Goal: Information Seeking & Learning: Check status

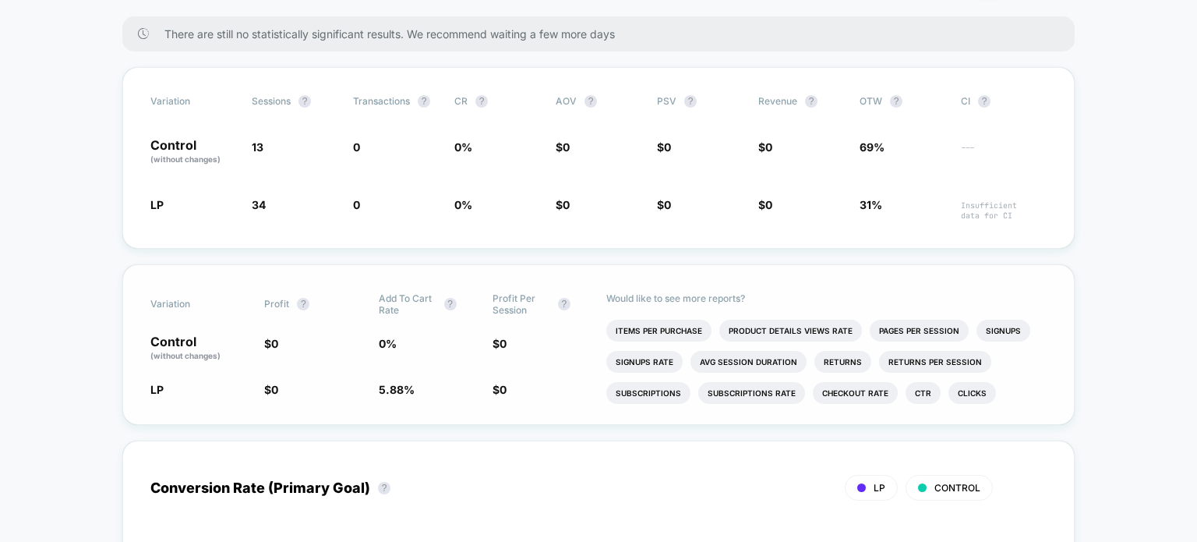
scroll to position [276, 0]
click at [754, 331] on li "Product Details Views Rate" at bounding box center [790, 331] width 143 height 22
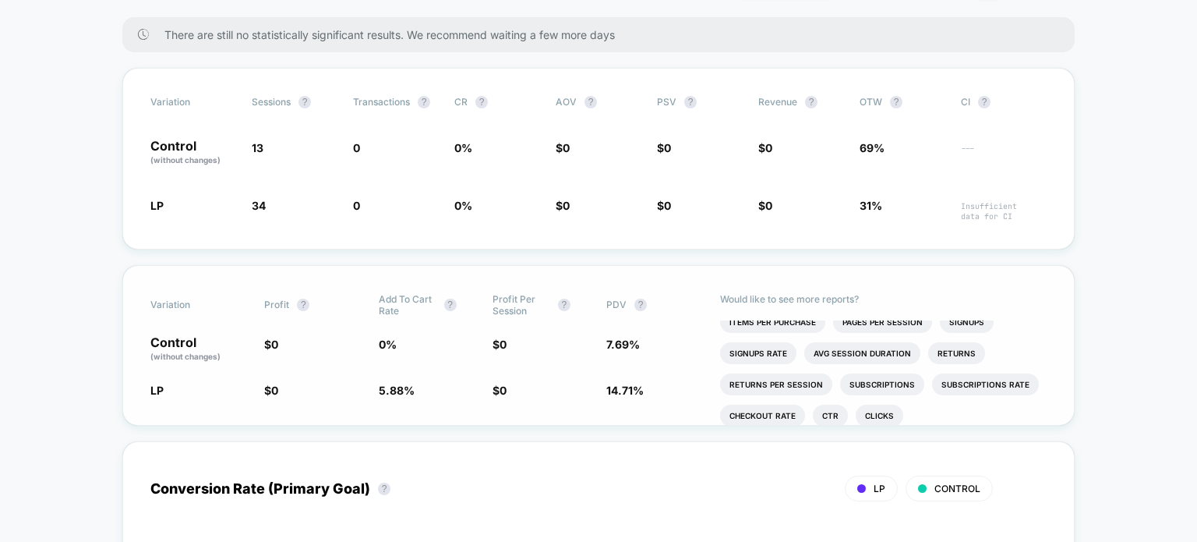
scroll to position [26, 0]
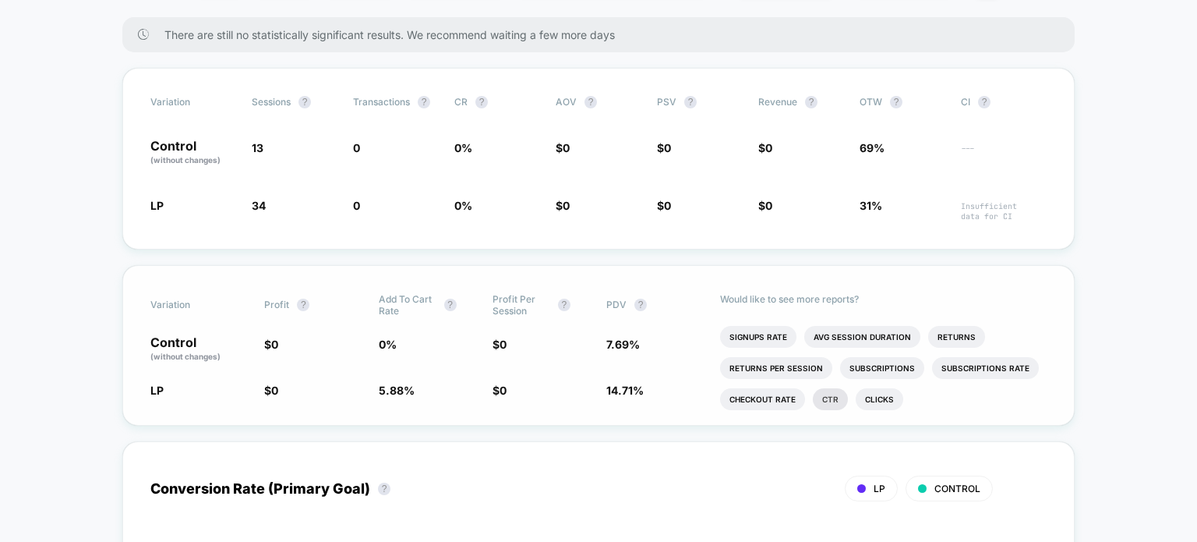
click at [829, 404] on li "Ctr" at bounding box center [830, 399] width 35 height 22
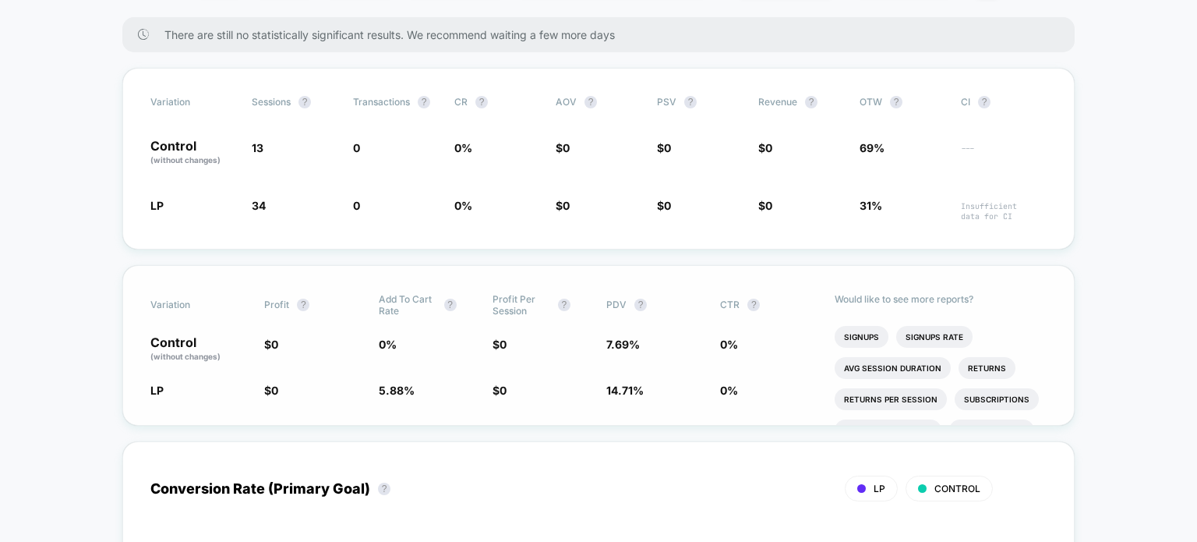
click at [727, 305] on span "CTR" at bounding box center [729, 304] width 19 height 12
click at [860, 364] on li "Avg Session Duration" at bounding box center [893, 368] width 116 height 22
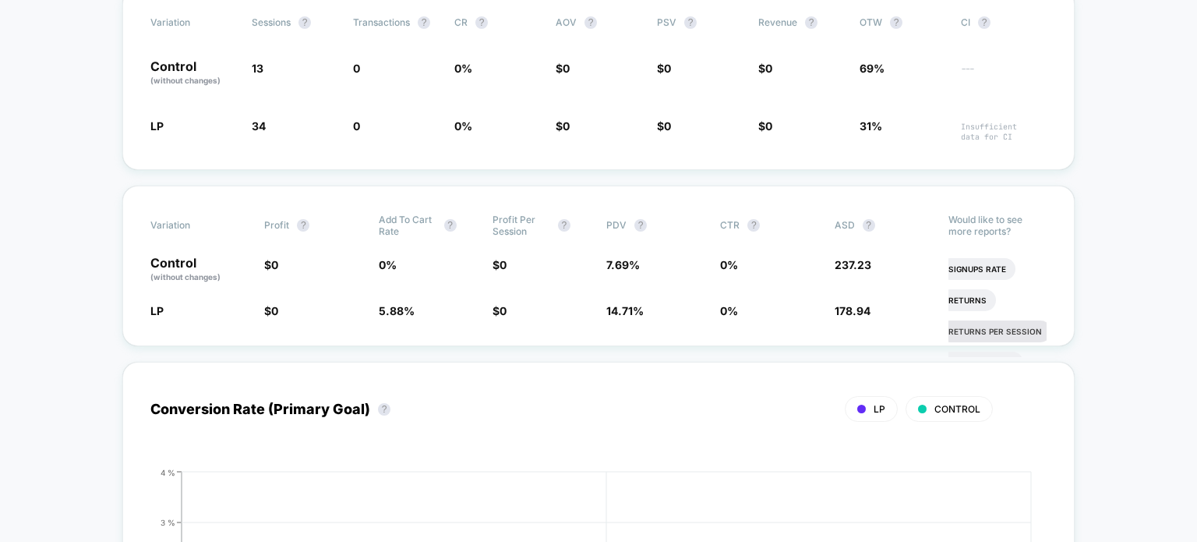
scroll to position [88, 0]
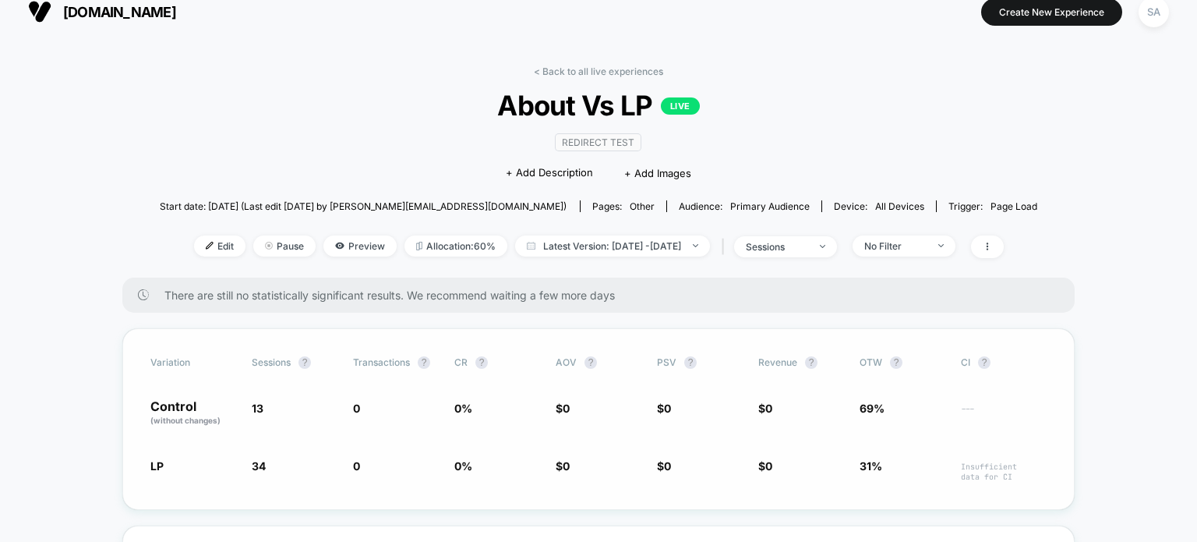
scroll to position [0, 0]
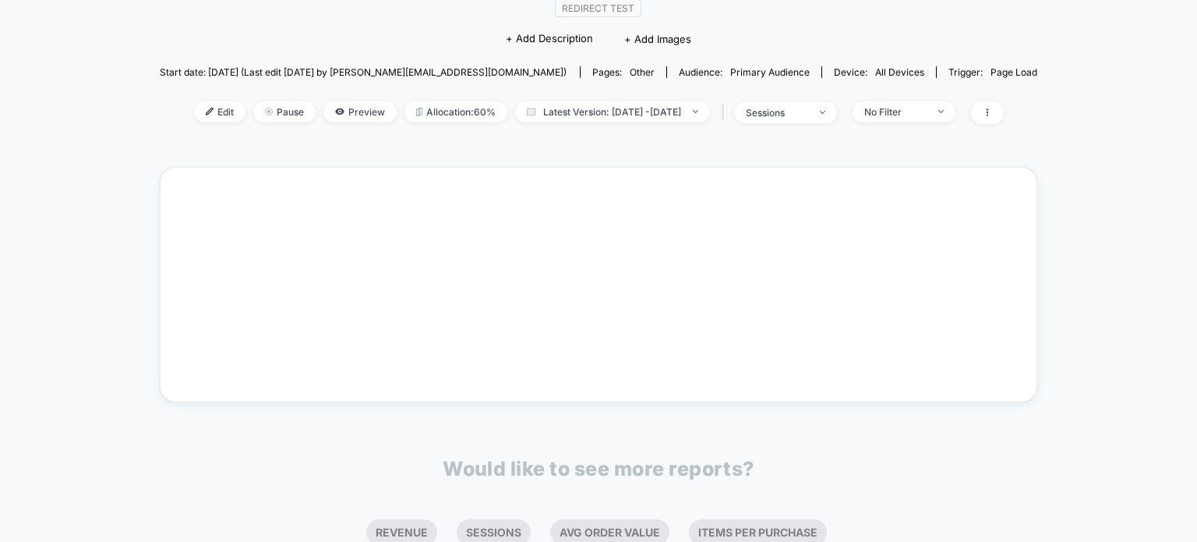
scroll to position [152, 0]
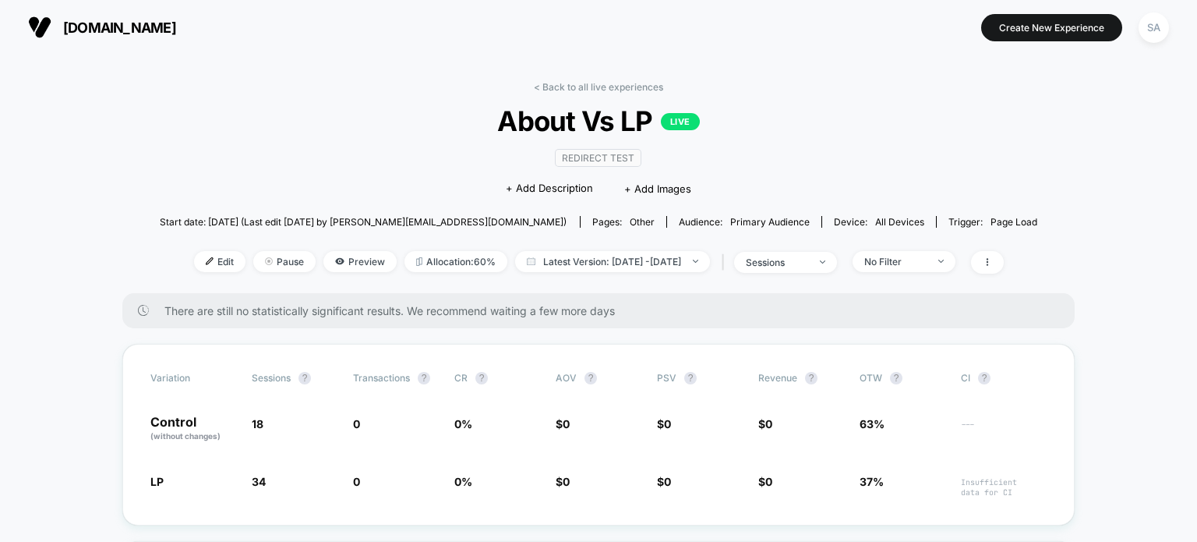
scroll to position [125, 0]
